Goal: Task Accomplishment & Management: Complete application form

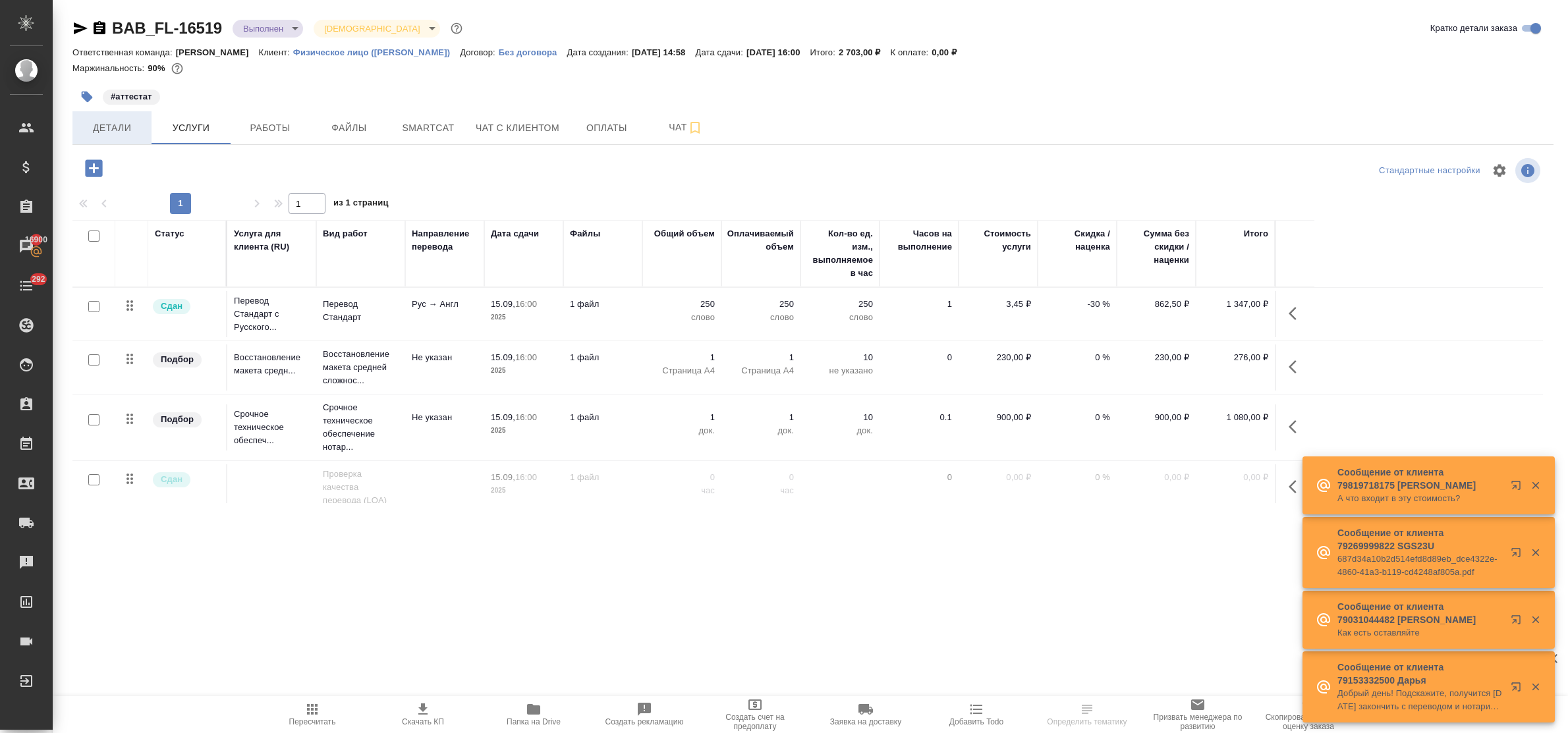
click at [103, 138] on button "Детали" at bounding box center [112, 127] width 79 height 33
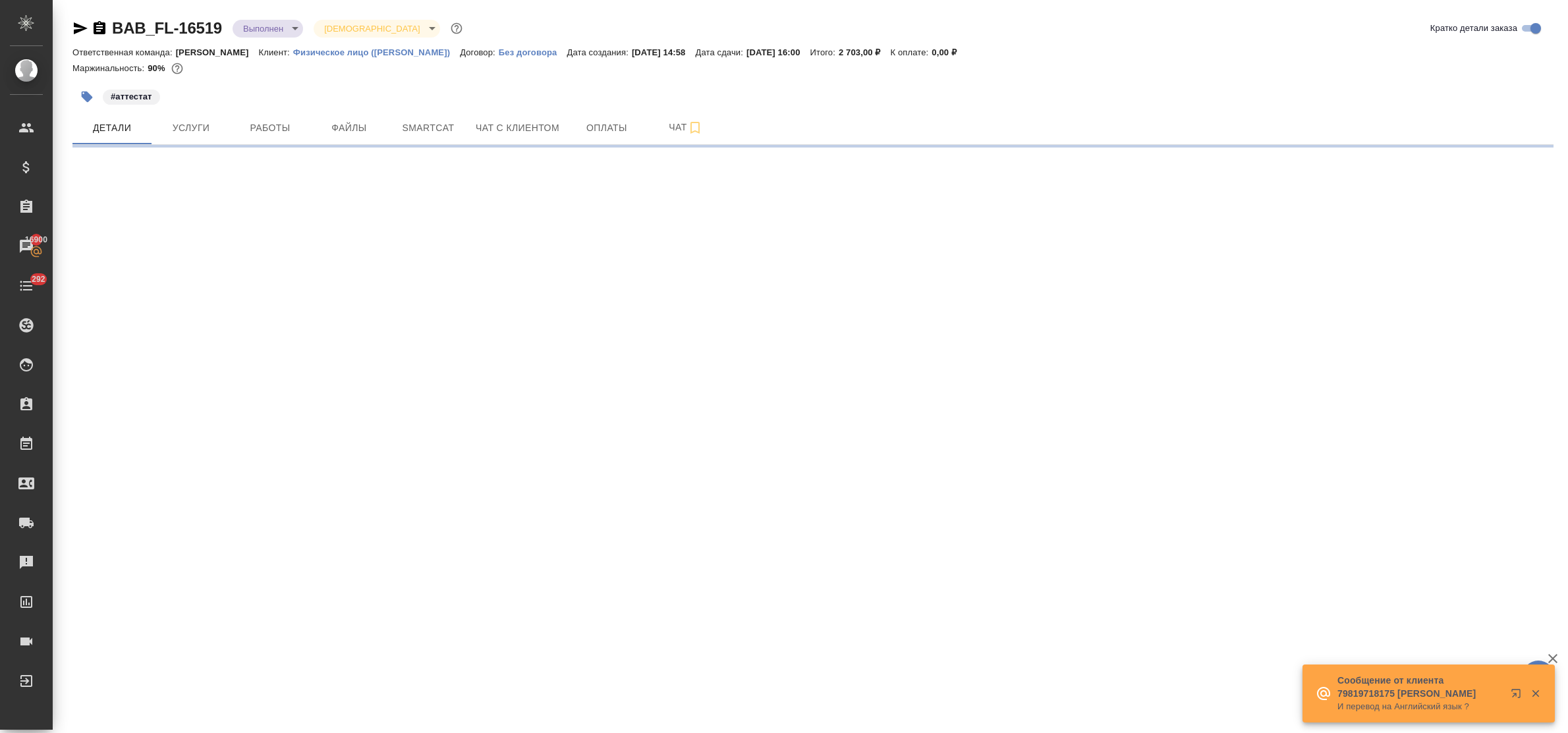
select select "RU"
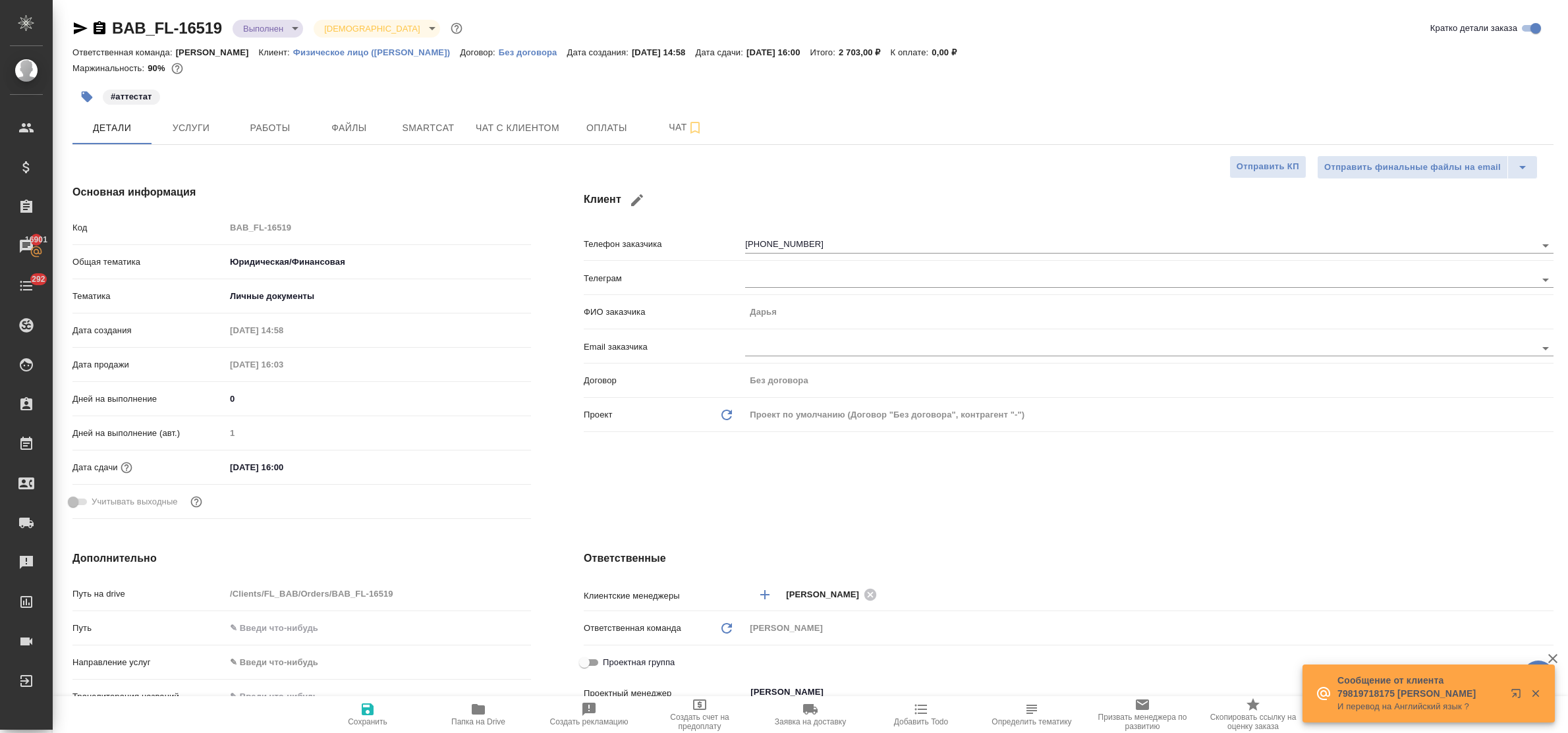
type textarea "x"
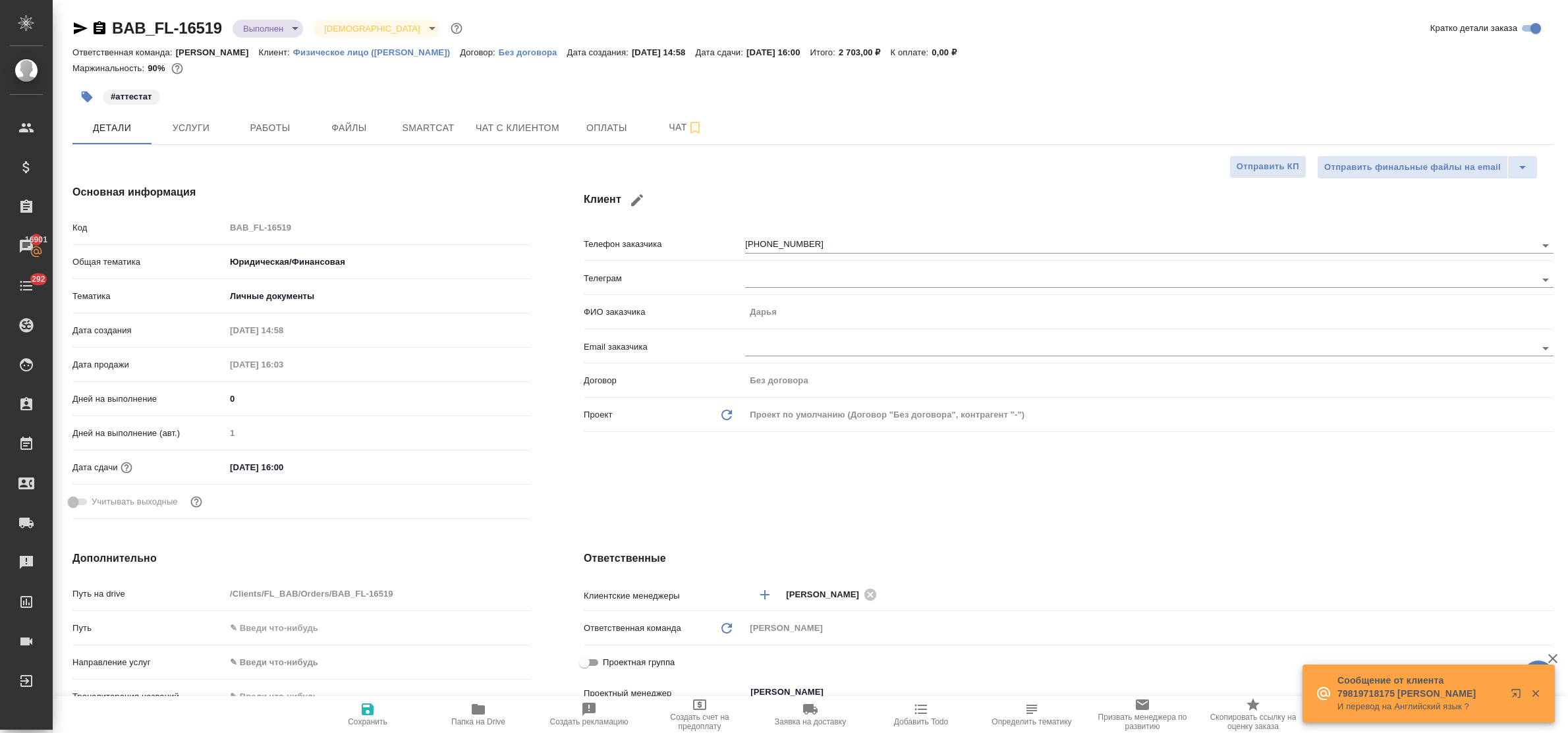
type textarea "x"
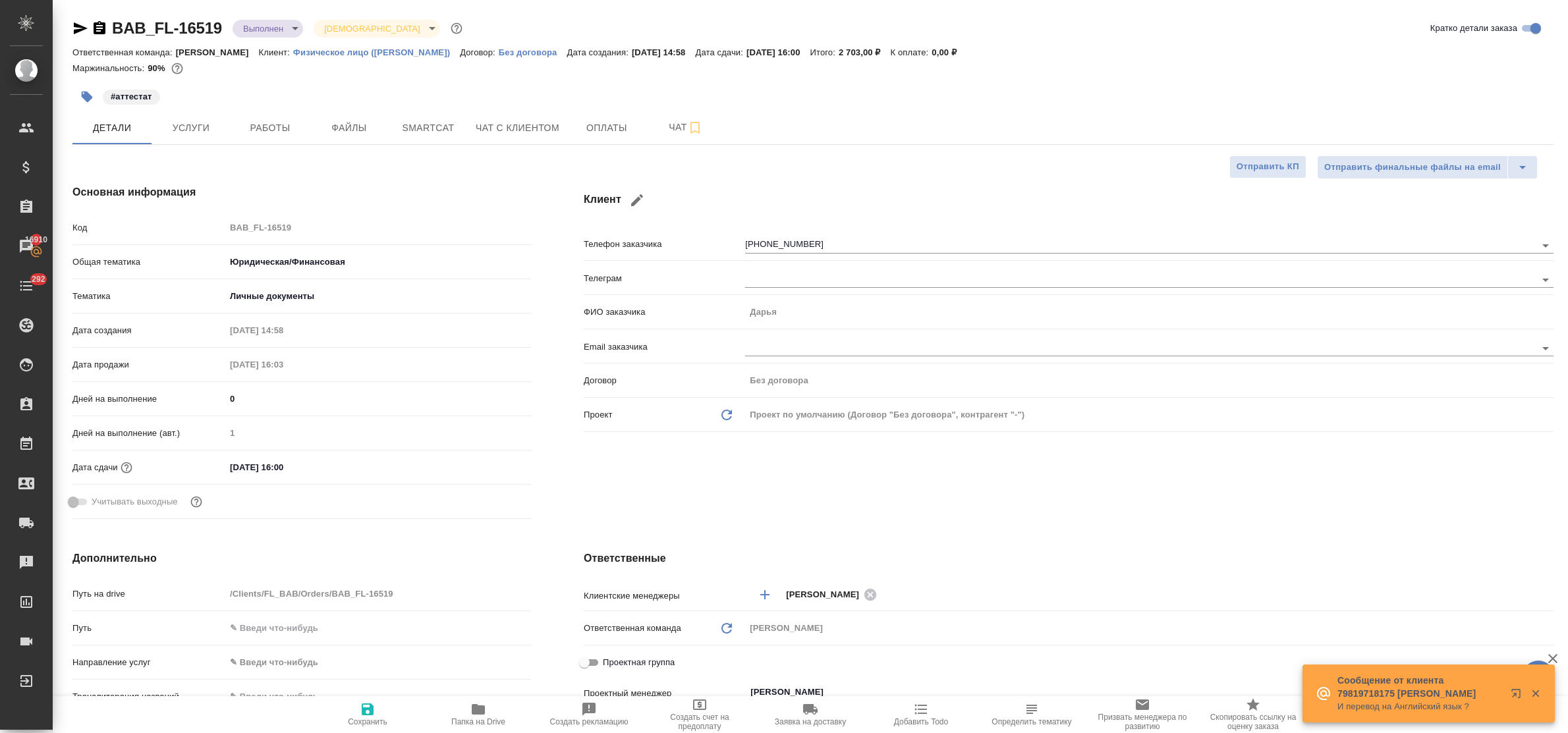
type textarea "x"
